Goal: Find specific page/section: Find specific page/section

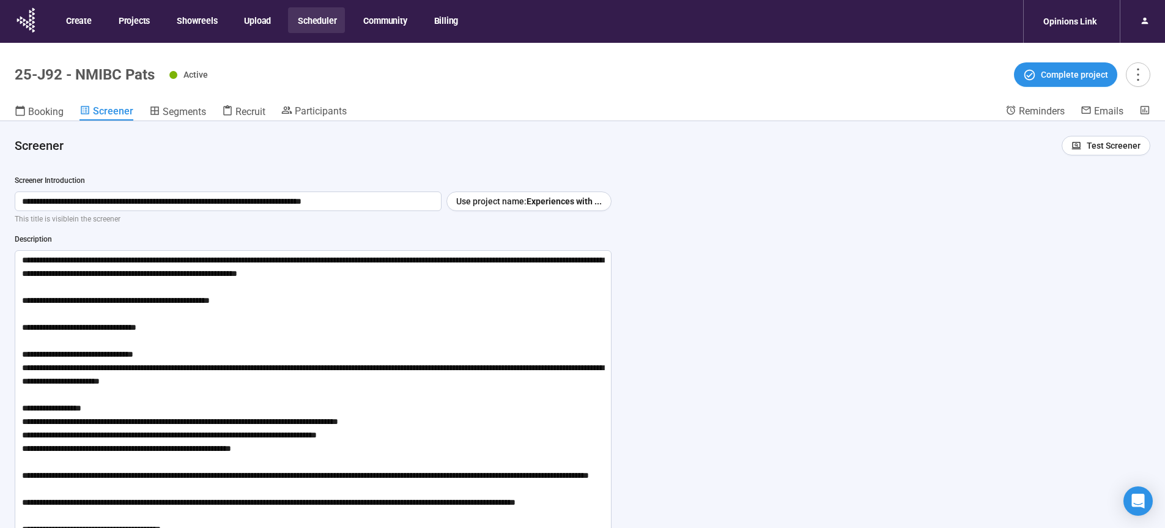
scroll to position [707, 0]
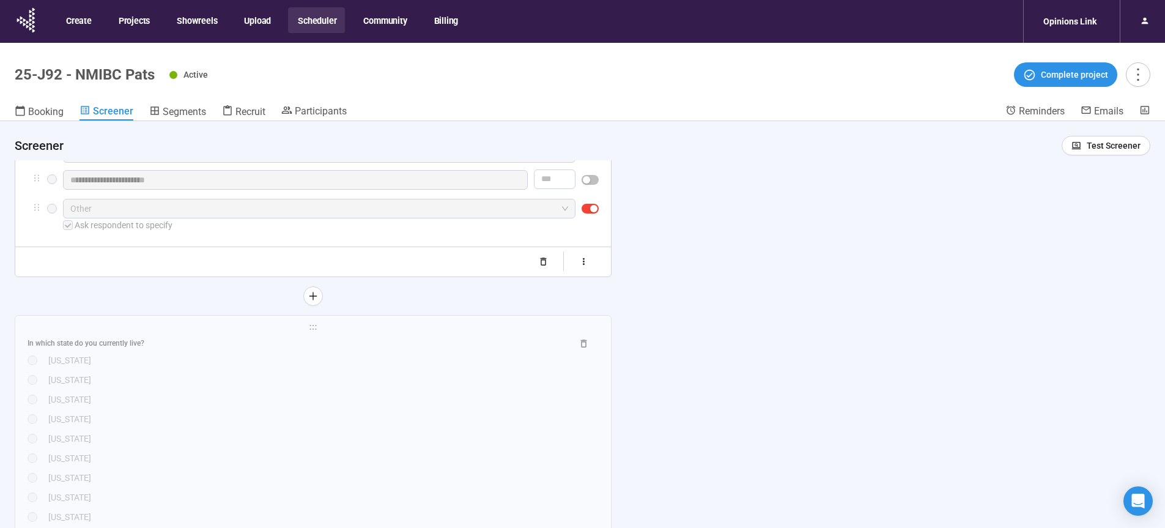
click at [322, 14] on button "Scheduler" at bounding box center [316, 20] width 57 height 26
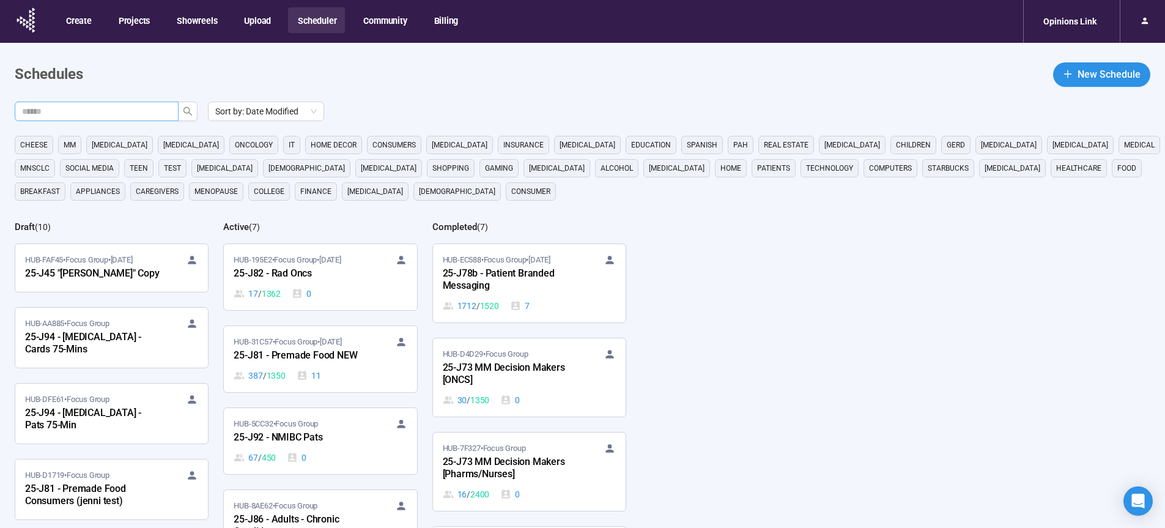
click at [114, 105] on input "text" at bounding box center [91, 111] width 139 height 13
type input "**"
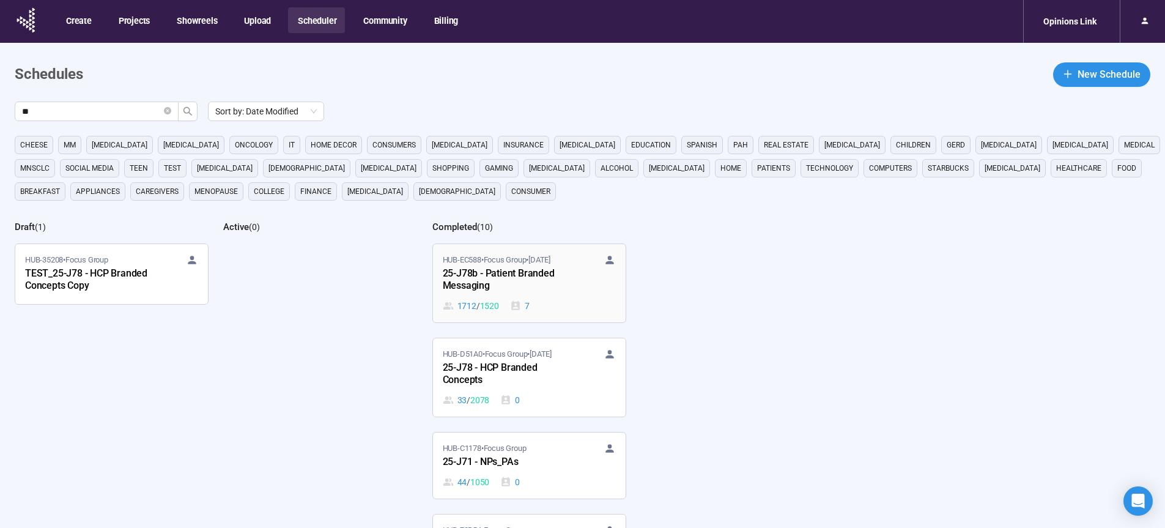
click at [496, 278] on div "25-J78b - Patient Branded Messaging" at bounding box center [510, 280] width 134 height 28
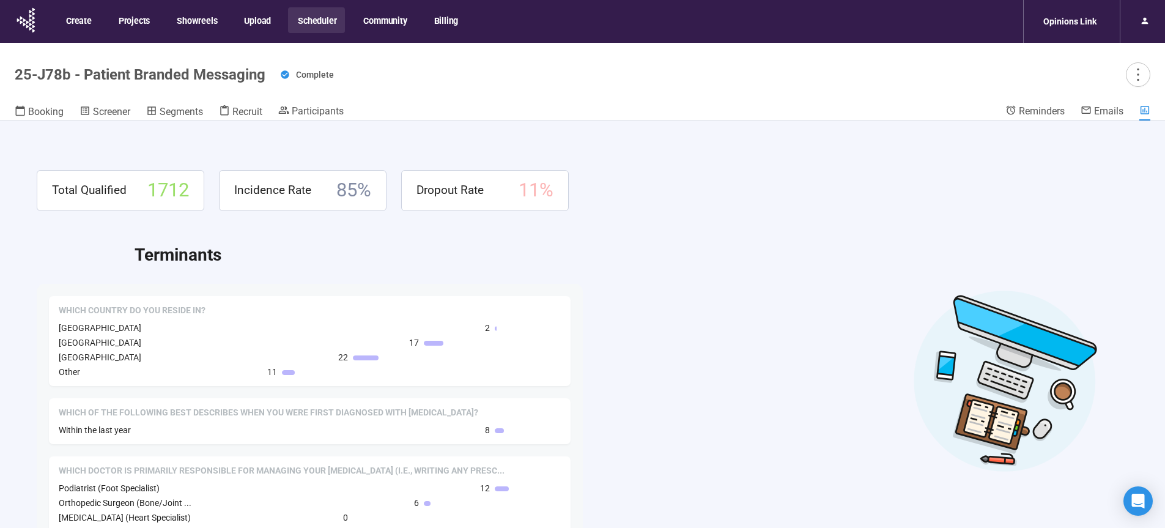
click at [314, 102] on header "25-J78b - Patient Branded Messaging Complete Booking Screener Segments Recruit …" at bounding box center [582, 82] width 1165 height 78
click at [315, 111] on span "Participants" at bounding box center [318, 111] width 52 height 12
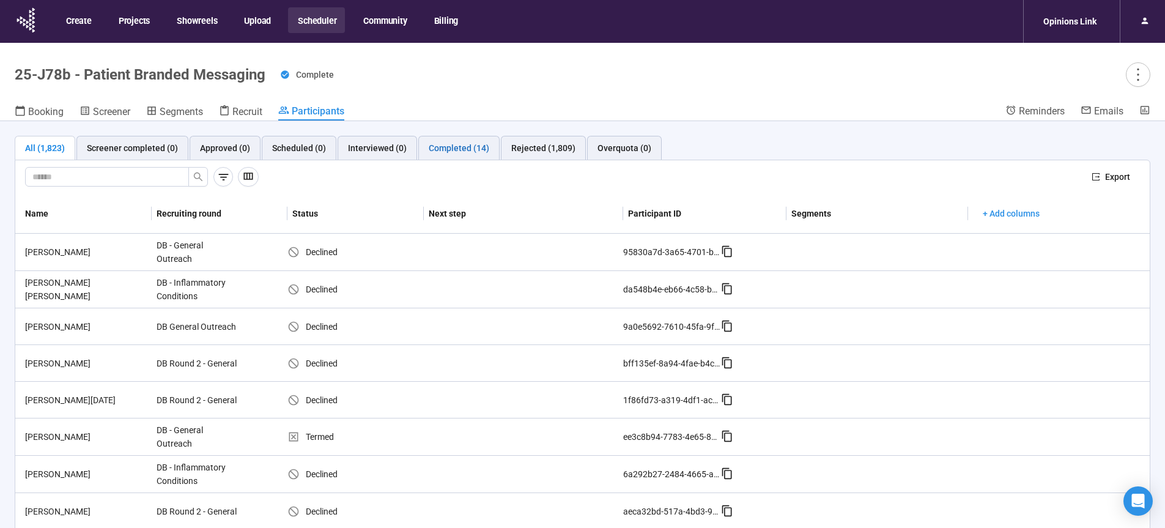
click at [447, 149] on div "Completed (14)" at bounding box center [459, 147] width 61 height 13
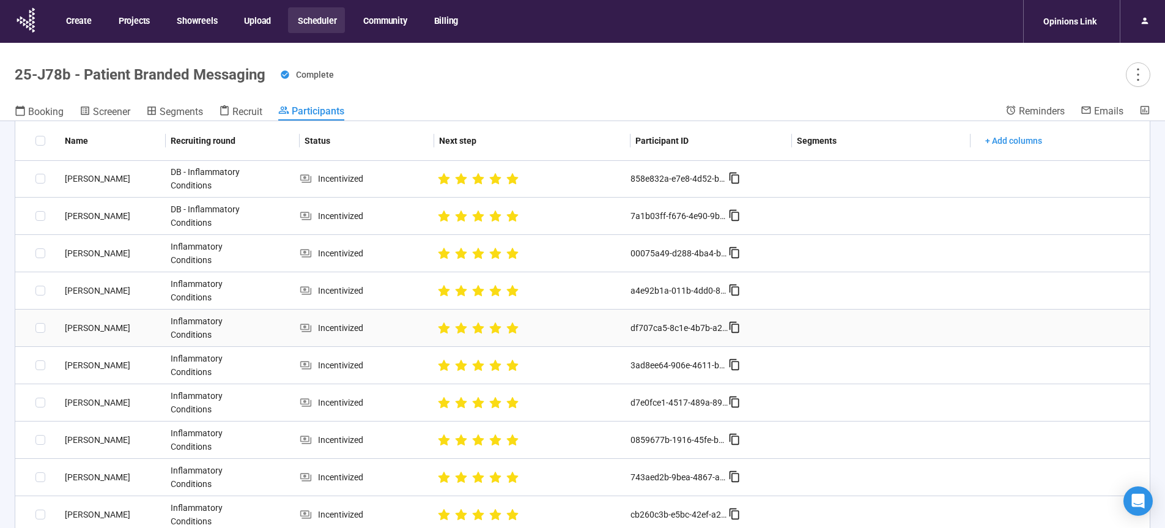
scroll to position [145, 0]
